Goal: Information Seeking & Learning: Learn about a topic

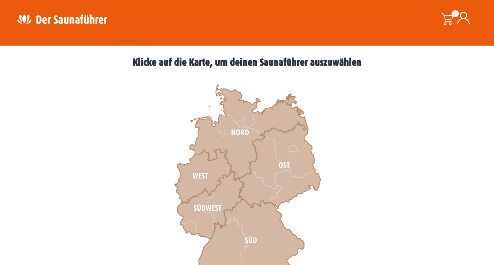
scroll to position [208, 0]
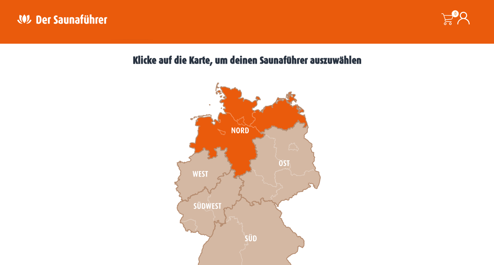
click at [235, 144] on icon at bounding box center [249, 131] width 118 height 96
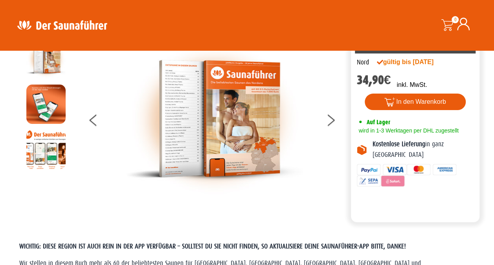
scroll to position [37, 0]
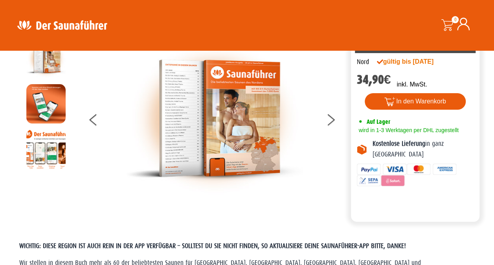
click at [217, 127] on img at bounding box center [214, 118] width 177 height 159
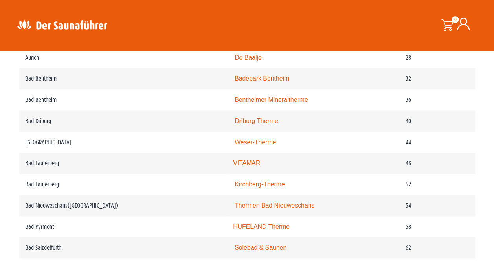
scroll to position [450, 0]
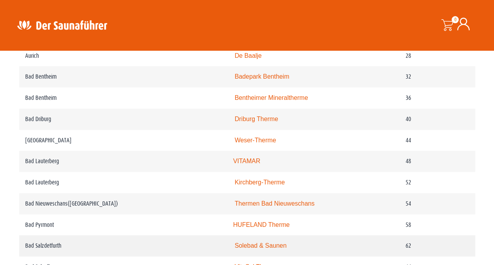
click at [455, 254] on td "62" at bounding box center [437, 245] width 75 height 21
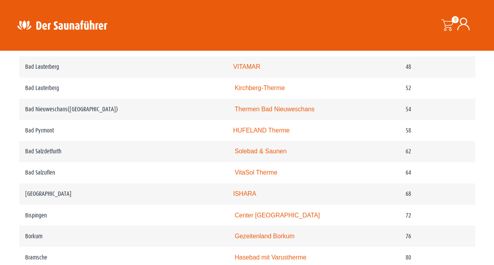
scroll to position [537, 0]
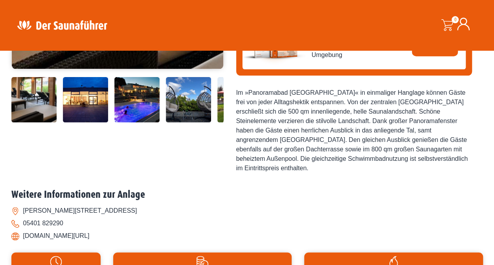
scroll to position [236, 0]
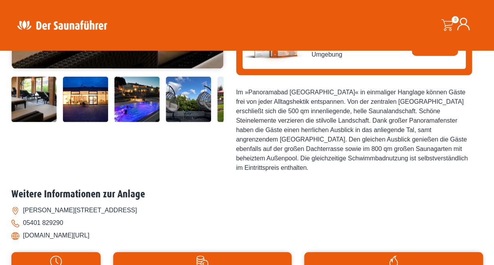
click at [72, 229] on li "www.pb-gmhuette.de/sauna" at bounding box center [247, 235] width 472 height 13
click at [86, 229] on li "www.pb-gmhuette.de/sauna" at bounding box center [247, 235] width 472 height 13
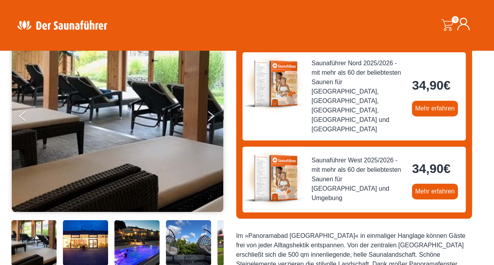
scroll to position [106, 0]
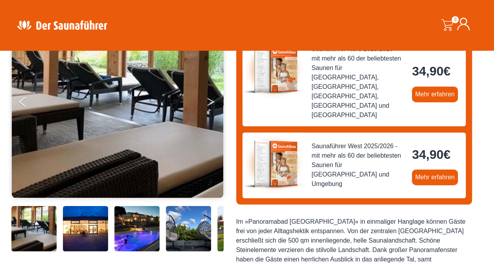
click at [211, 104] on icon "Next" at bounding box center [210, 103] width 7 height 5
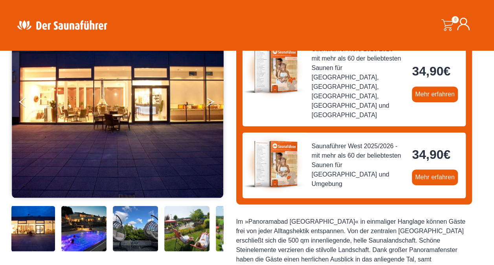
click at [208, 104] on icon "Next" at bounding box center [210, 103] width 7 height 5
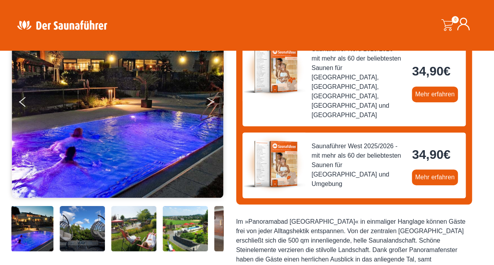
click at [208, 107] on button "Next" at bounding box center [216, 104] width 20 height 20
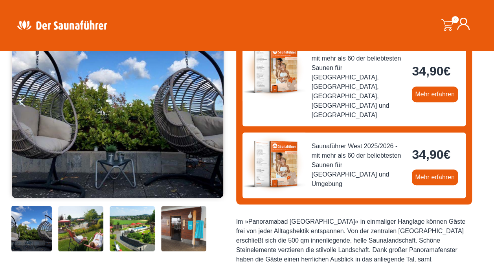
click at [211, 103] on icon "Next" at bounding box center [210, 103] width 7 height 5
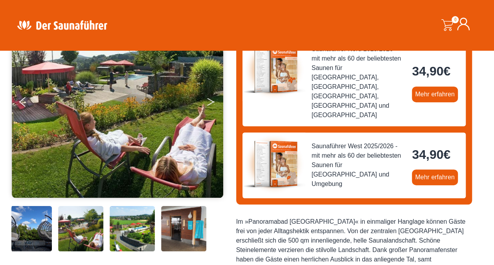
click at [215, 106] on button "Next" at bounding box center [216, 104] width 20 height 20
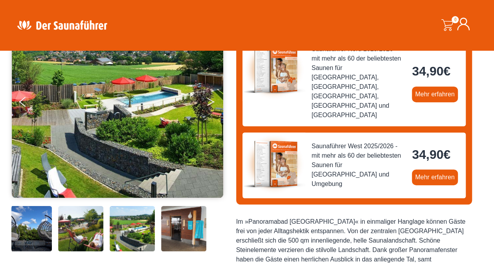
click at [215, 104] on button "Next" at bounding box center [216, 104] width 20 height 20
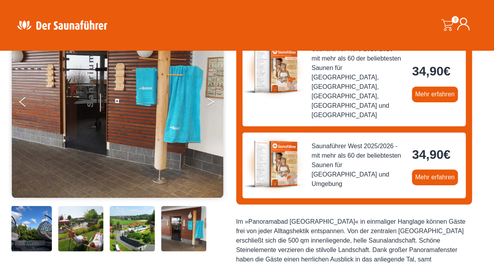
click at [210, 104] on button "Next" at bounding box center [216, 104] width 20 height 20
click at [207, 101] on button "Next" at bounding box center [216, 104] width 20 height 20
click at [209, 104] on icon "Next" at bounding box center [210, 103] width 7 height 5
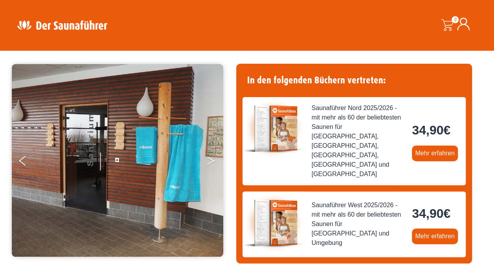
scroll to position [45, 0]
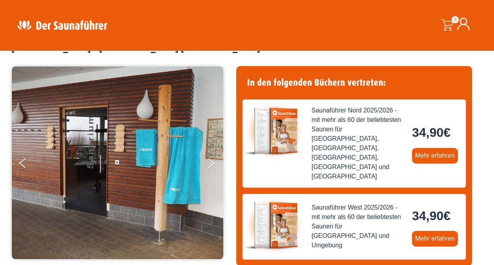
click at [205, 162] on img at bounding box center [118, 162] width 212 height 193
click at [209, 162] on button "Next" at bounding box center [216, 165] width 20 height 20
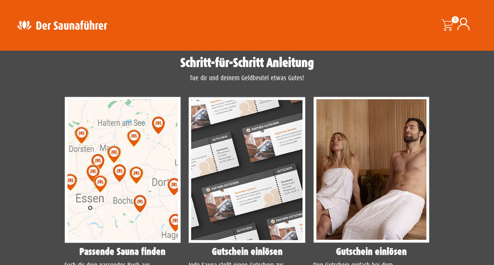
scroll to position [611, 0]
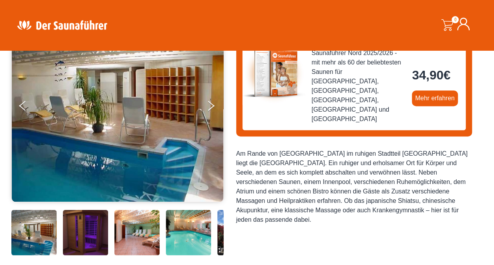
scroll to position [107, 0]
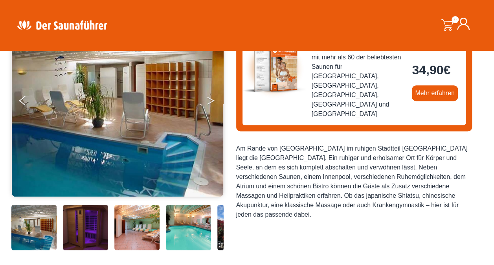
click at [212, 102] on icon "Next" at bounding box center [210, 102] width 7 height 5
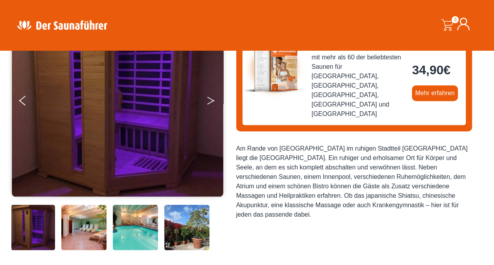
click at [208, 102] on button "Next" at bounding box center [216, 102] width 20 height 20
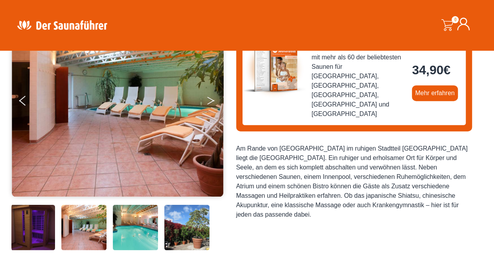
click at [208, 101] on button "Next" at bounding box center [216, 102] width 20 height 20
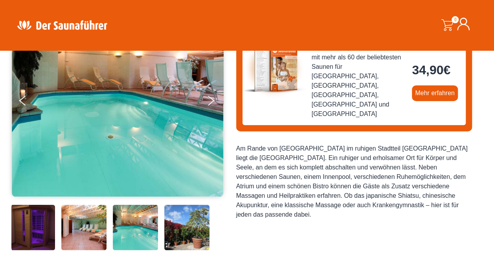
click at [205, 98] on img at bounding box center [118, 100] width 212 height 193
click at [208, 100] on button "Next" at bounding box center [216, 102] width 20 height 20
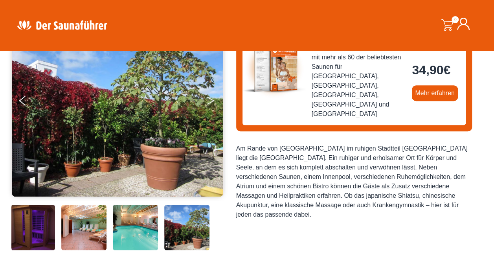
click at [210, 102] on icon "Next" at bounding box center [210, 102] width 7 height 5
click at [210, 98] on icon "Next" at bounding box center [210, 99] width 7 height 5
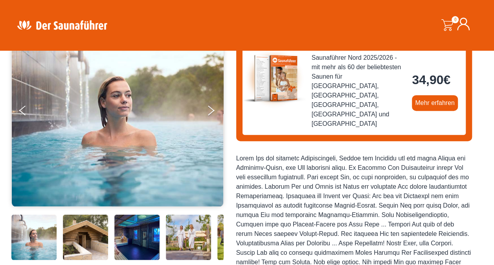
scroll to position [97, 0]
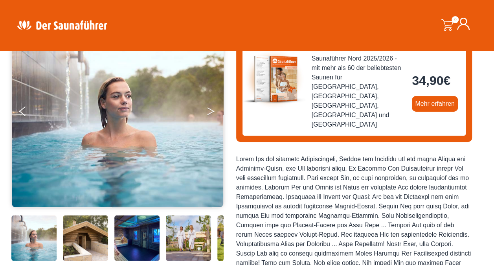
click at [208, 114] on button "Next" at bounding box center [216, 113] width 20 height 20
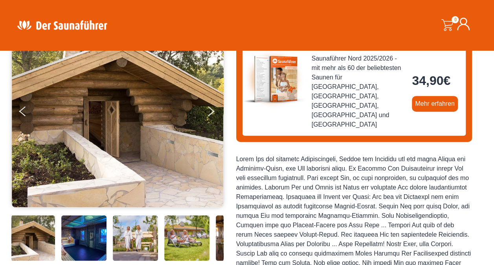
click at [205, 115] on img at bounding box center [118, 111] width 212 height 193
click at [210, 114] on icon "Next" at bounding box center [210, 112] width 7 height 5
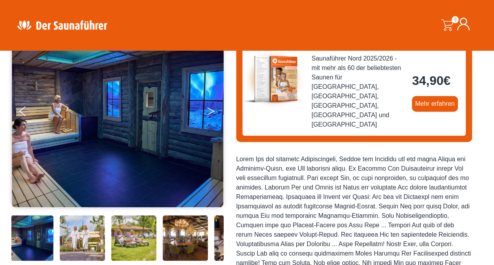
click at [211, 114] on button "Next" at bounding box center [216, 113] width 20 height 20
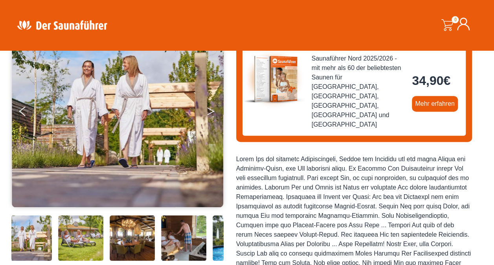
click at [212, 116] on button "Next" at bounding box center [216, 113] width 20 height 20
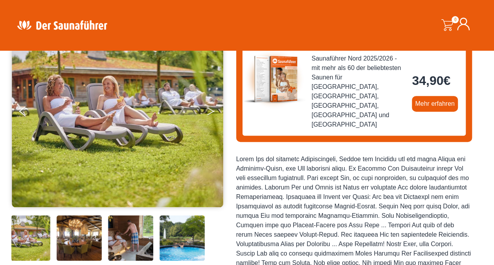
click at [208, 115] on button "Next" at bounding box center [216, 113] width 20 height 20
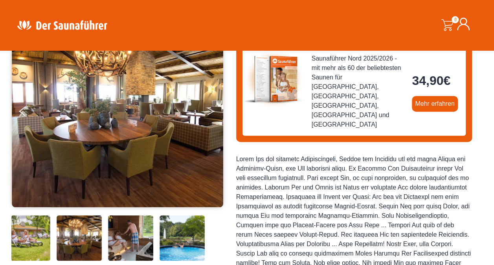
click at [210, 115] on button "Next" at bounding box center [216, 113] width 20 height 20
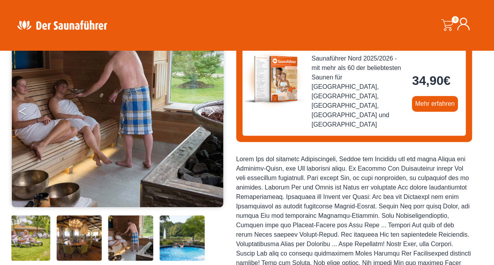
click at [22, 109] on icon "Previous" at bounding box center [22, 109] width 7 height 5
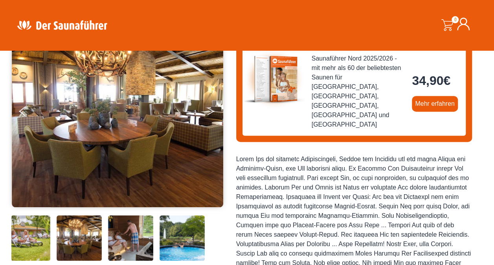
click at [213, 110] on icon "Next" at bounding box center [210, 112] width 7 height 5
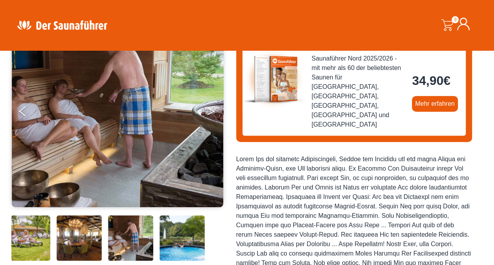
click at [208, 112] on button "Next" at bounding box center [216, 113] width 20 height 20
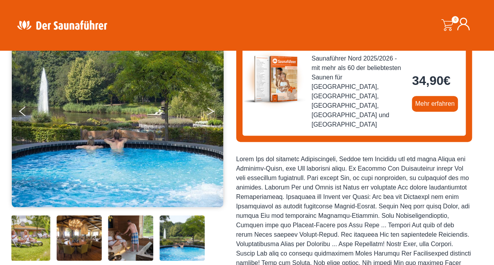
click at [208, 115] on button "Next" at bounding box center [216, 113] width 20 height 20
click at [208, 116] on button "Next" at bounding box center [216, 113] width 20 height 20
click at [208, 112] on button "Next" at bounding box center [216, 113] width 20 height 20
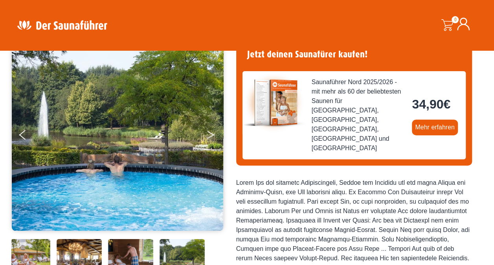
scroll to position [0, 0]
